Goal: Transaction & Acquisition: Purchase product/service

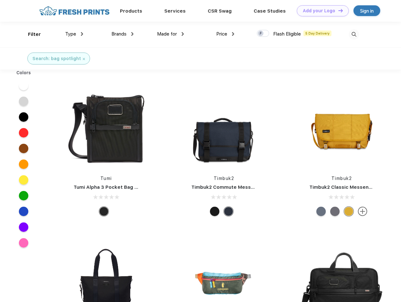
click at [321, 11] on link "Add your Logo Design Tool" at bounding box center [323, 10] width 52 height 11
click at [0, 0] on div "Design Tool" at bounding box center [0, 0] width 0 height 0
click at [338, 10] on link "Add your Logo Design Tool" at bounding box center [323, 10] width 52 height 11
click at [30, 34] on div "Filter" at bounding box center [34, 34] width 13 height 7
click at [74, 34] on span "Type" at bounding box center [70, 34] width 11 height 6
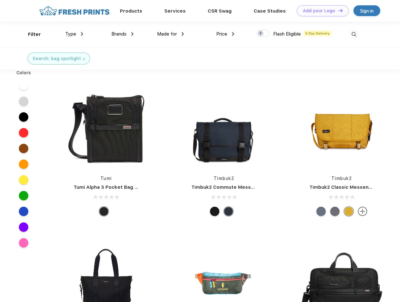
click at [123, 34] on span "Brands" at bounding box center [118, 34] width 15 height 6
click at [171, 34] on span "Made for" at bounding box center [167, 34] width 20 height 6
click at [225, 34] on span "Price" at bounding box center [221, 34] width 11 height 6
click at [263, 34] on div at bounding box center [263, 33] width 12 height 7
click at [261, 34] on input "checkbox" at bounding box center [259, 32] width 4 height 4
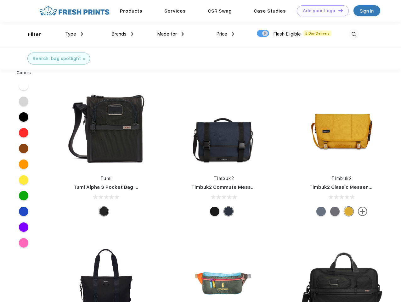
click at [354, 34] on img at bounding box center [354, 34] width 10 height 10
